Goal: Subscribe to service/newsletter

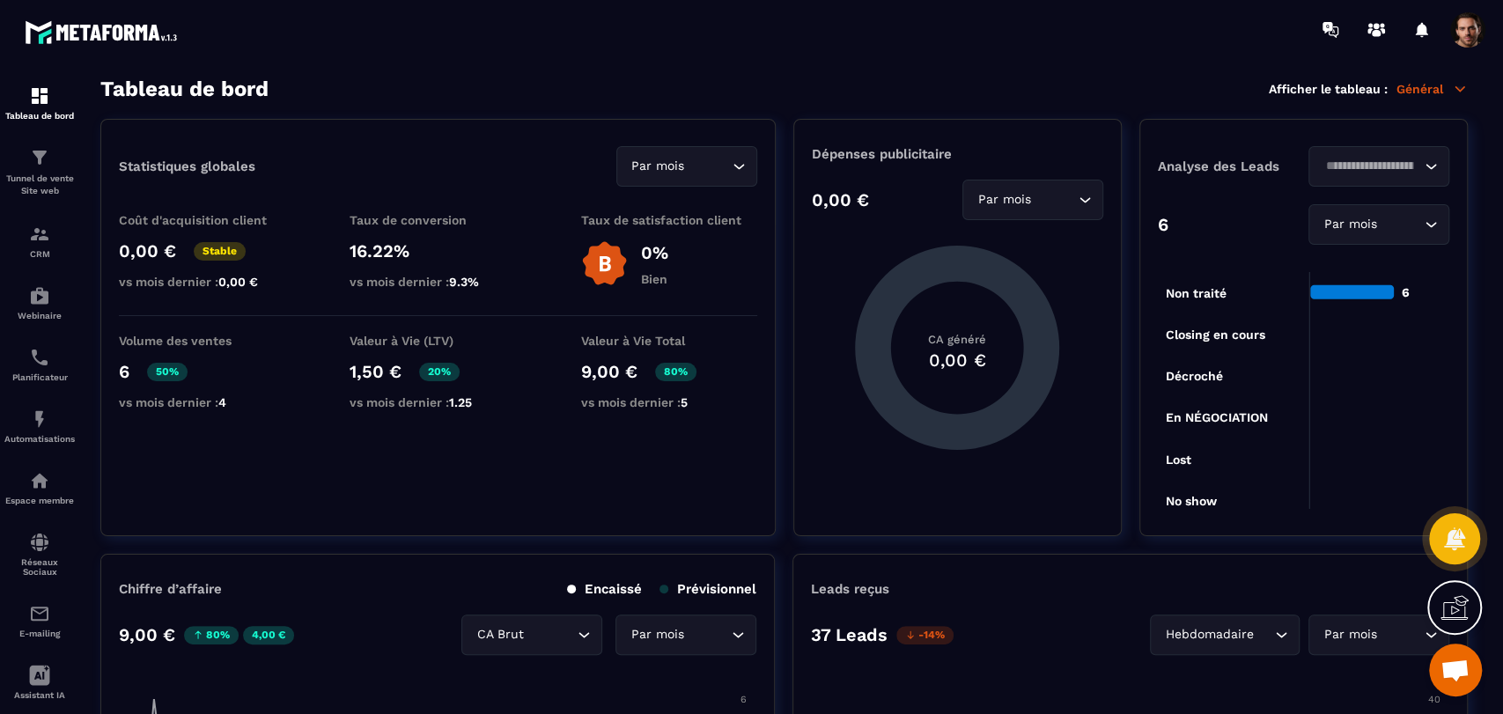
click at [615, 94] on div "Tableau de bord Afficher le tableau : Général" at bounding box center [783, 89] width 1367 height 25
click at [578, 166] on div "Statistiques globales Par mois Loading..." at bounding box center [438, 166] width 638 height 40
click at [53, 498] on p "Espace membre" at bounding box center [39, 501] width 70 height 10
click at [51, 500] on p "Espace membre" at bounding box center [39, 501] width 70 height 10
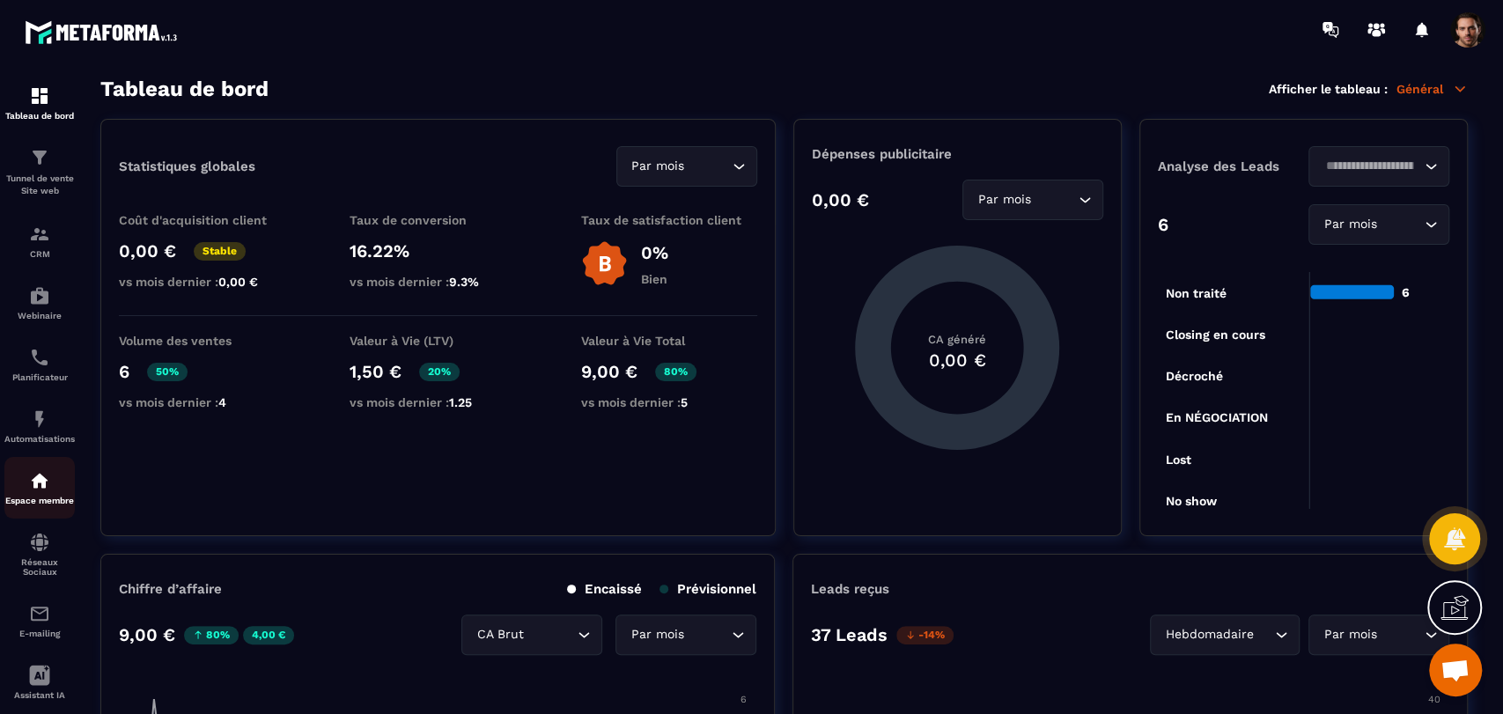
click at [44, 494] on div "Espace membre" at bounding box center [39, 487] width 70 height 35
click at [49, 497] on div "Espace membre" at bounding box center [39, 487] width 70 height 35
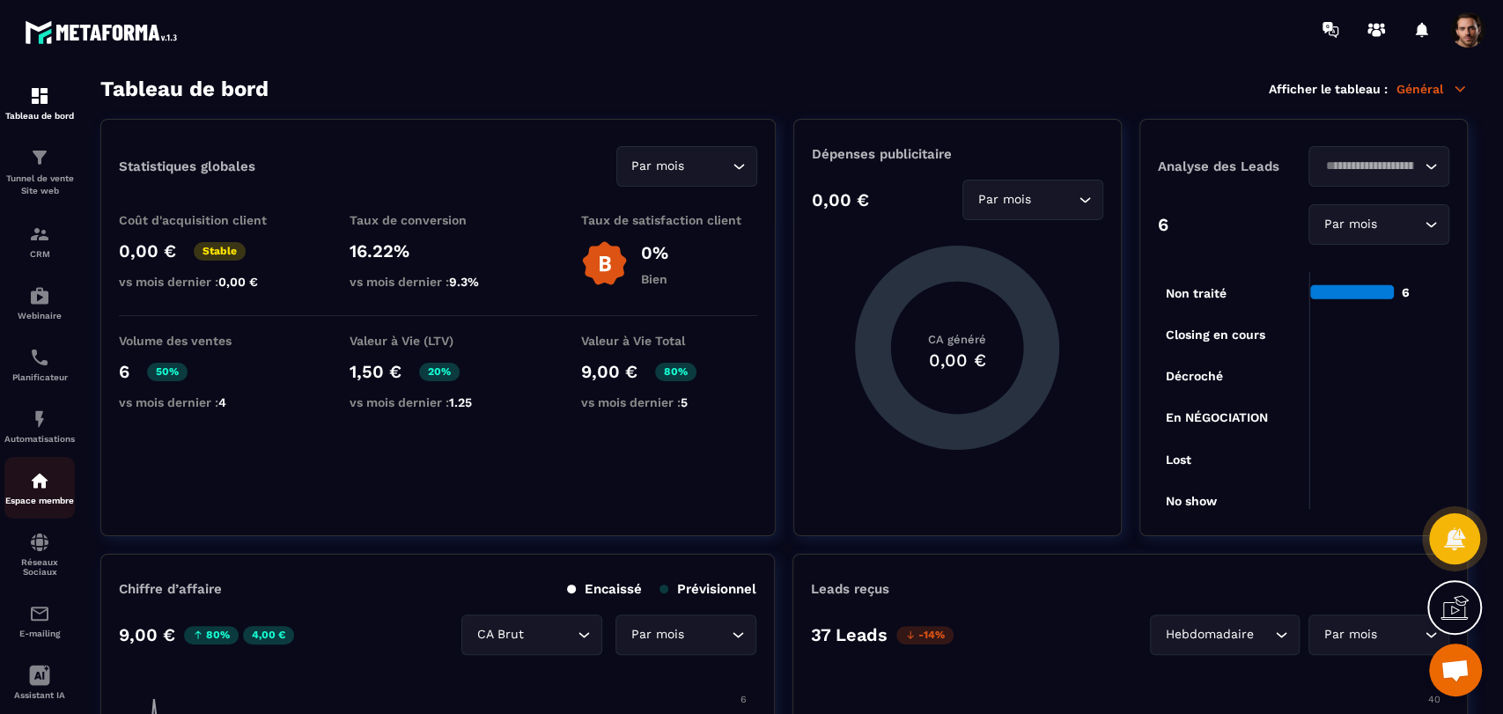
click at [24, 488] on div "Espace membre" at bounding box center [39, 487] width 70 height 35
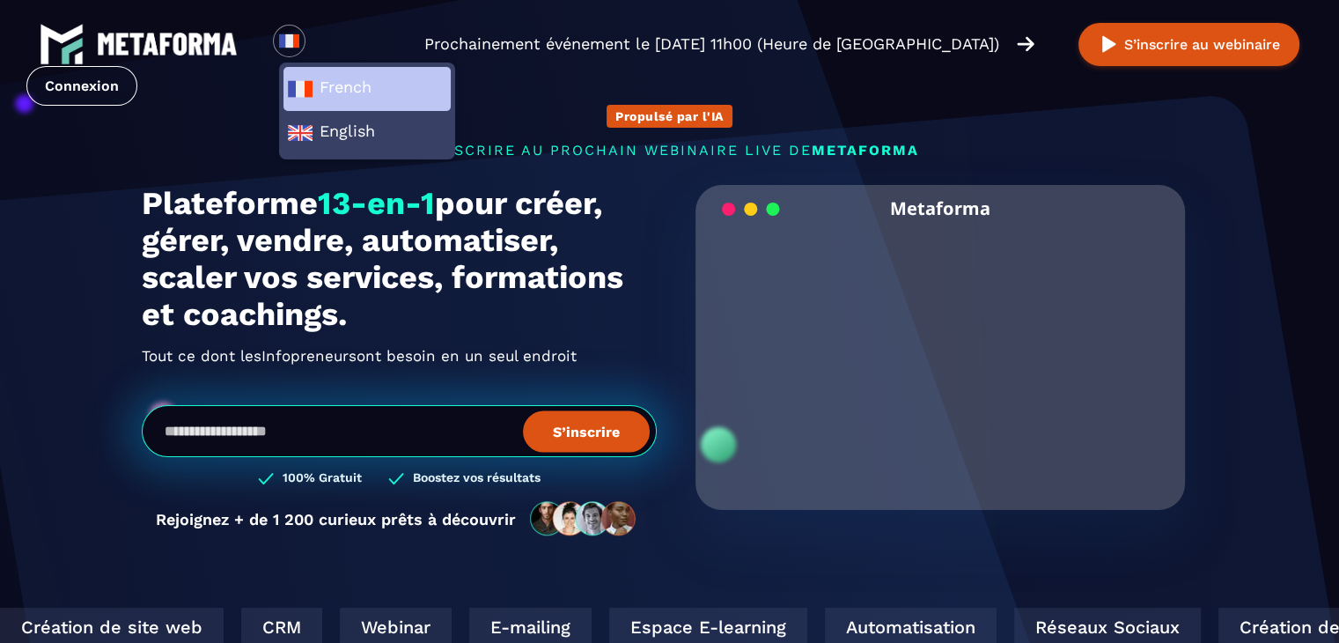
click at [338, 92] on span "French" at bounding box center [367, 89] width 160 height 26
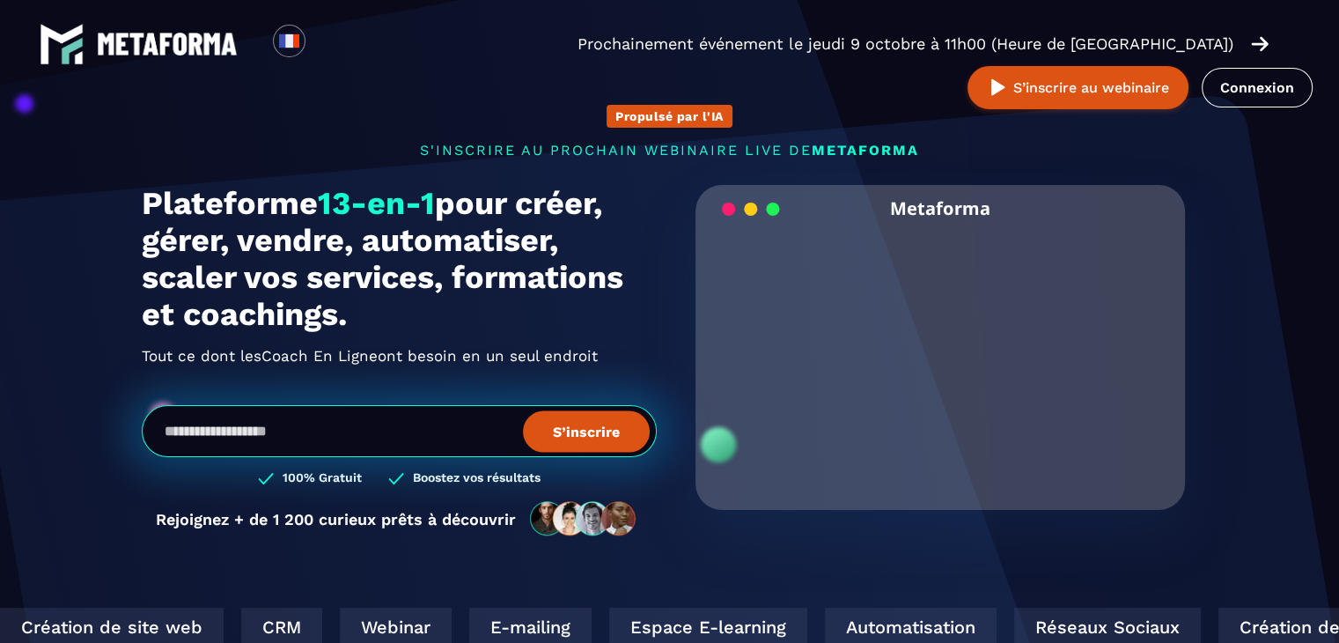
click at [446, 438] on input "email" at bounding box center [399, 431] width 515 height 52
click at [335, 420] on input "email" at bounding box center [399, 431] width 515 height 52
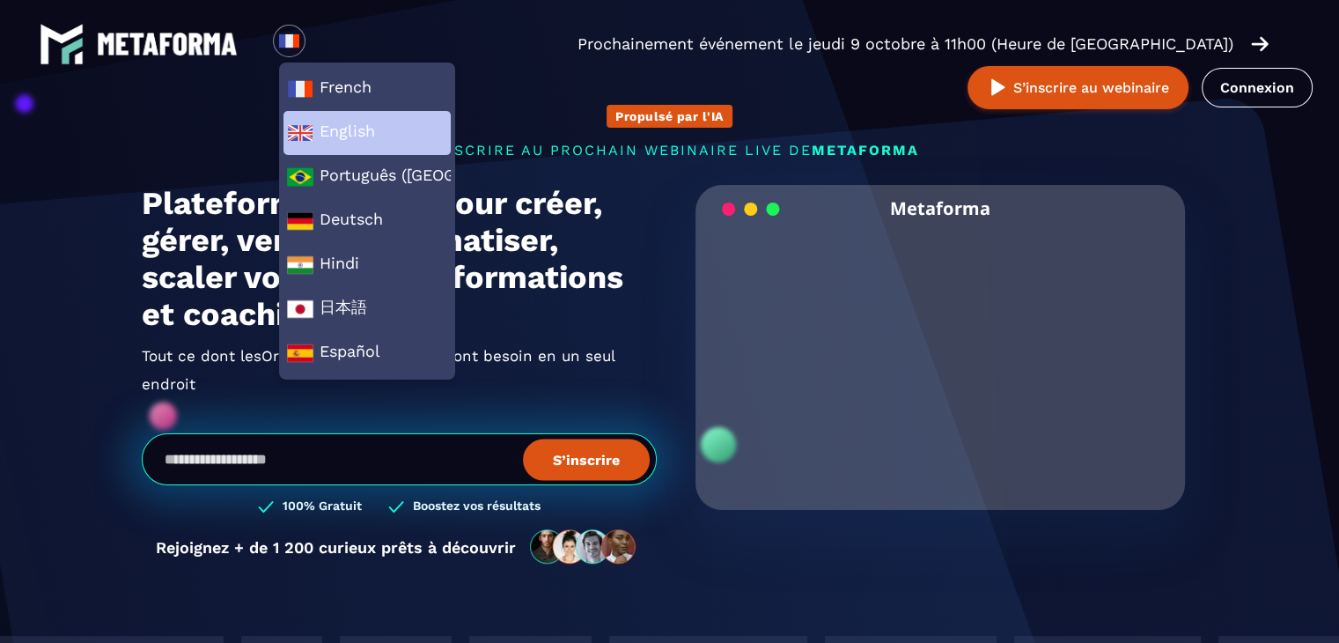
click at [355, 135] on span "English" at bounding box center [367, 133] width 160 height 26
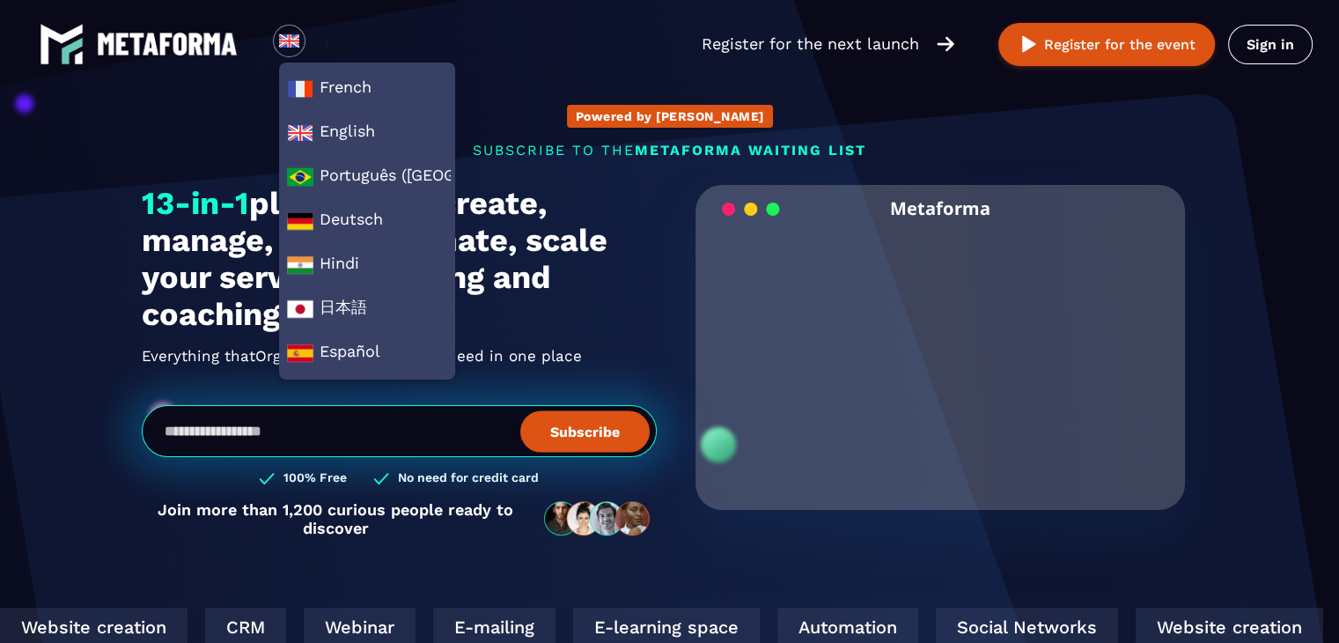
click at [285, 41] on img at bounding box center [289, 41] width 22 height 22
click at [329, 77] on span "French" at bounding box center [367, 89] width 160 height 26
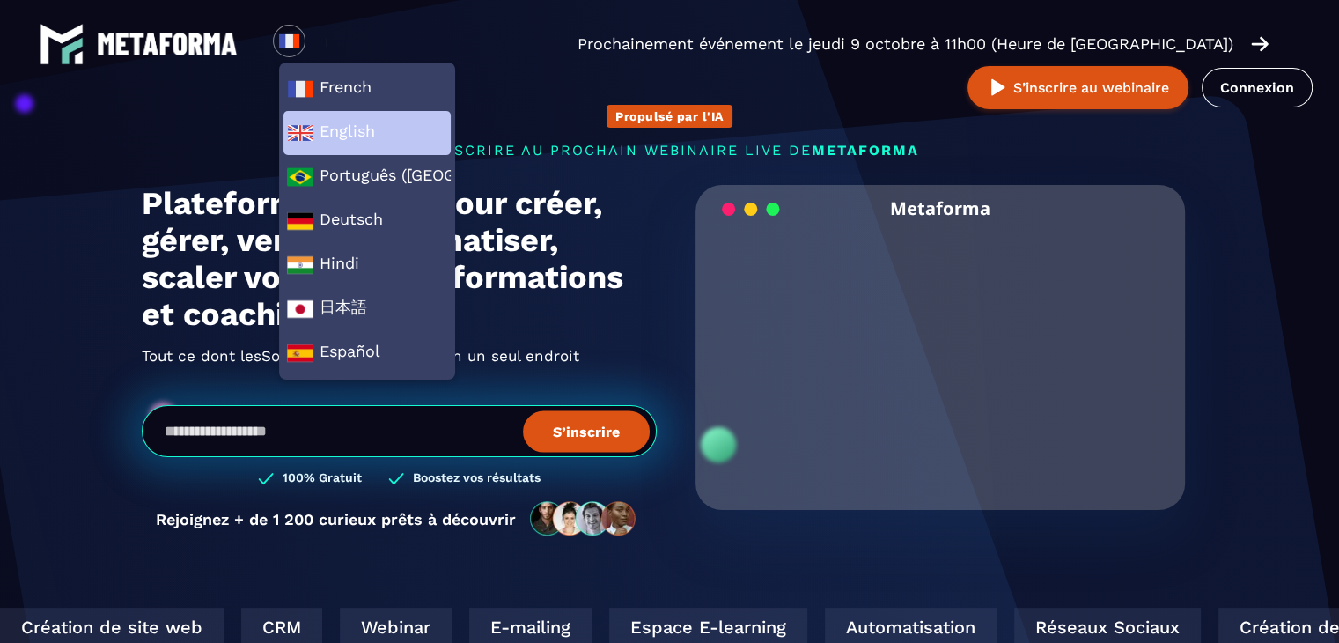
click at [333, 121] on span "English" at bounding box center [367, 133] width 160 height 26
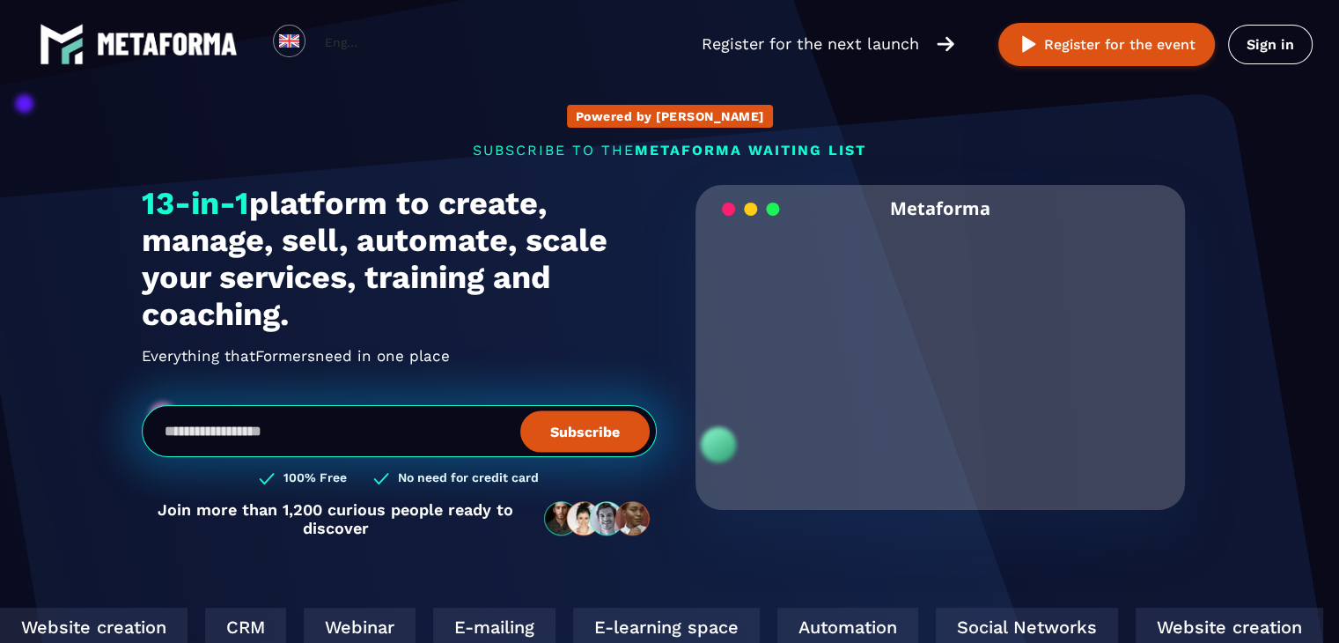
click at [422, 441] on input "email" at bounding box center [399, 431] width 515 height 52
click at [405, 423] on input "email" at bounding box center [399, 431] width 515 height 52
type input "**********"
click at [556, 444] on button "Subscribe" at bounding box center [584, 430] width 129 height 41
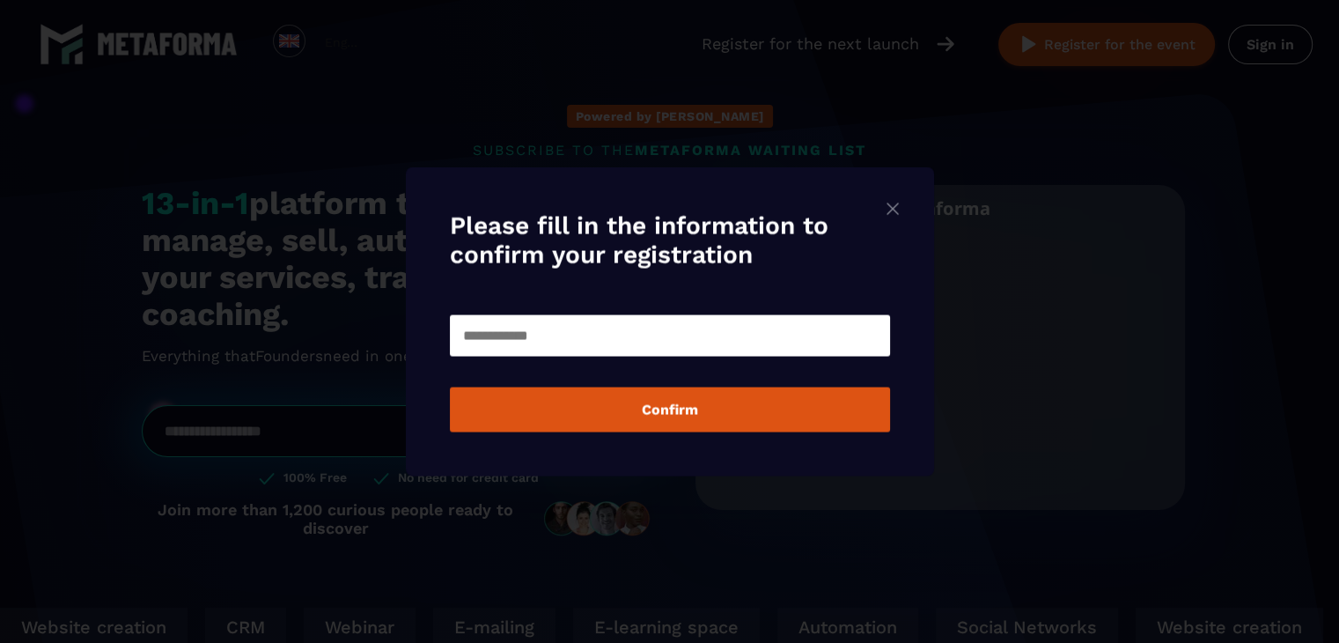
click at [728, 320] on input "Modal window" at bounding box center [670, 335] width 440 height 41
click at [767, 375] on form "🇻🇳 +84 Loading... Your data is used to subscribe to the waiting list and receiv…" at bounding box center [670, 371] width 440 height 121
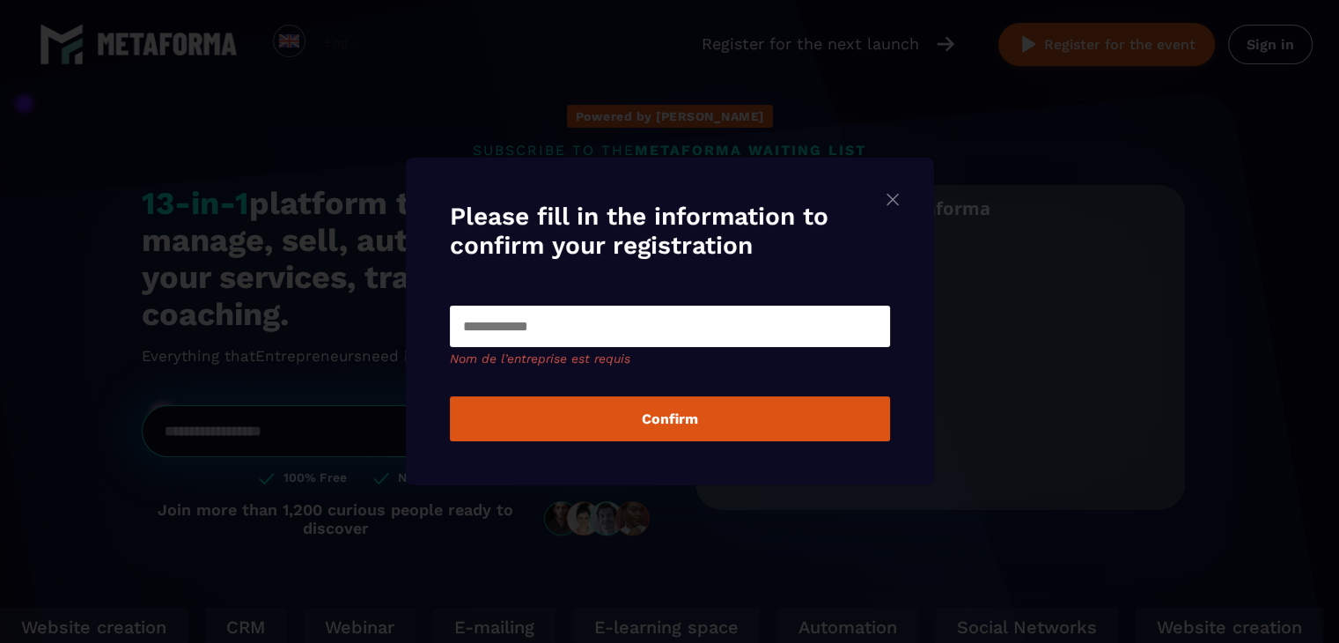
click at [755, 420] on button "Confirm" at bounding box center [670, 418] width 440 height 45
click at [898, 198] on img "Modal window" at bounding box center [892, 199] width 21 height 22
